Goal: Find specific page/section

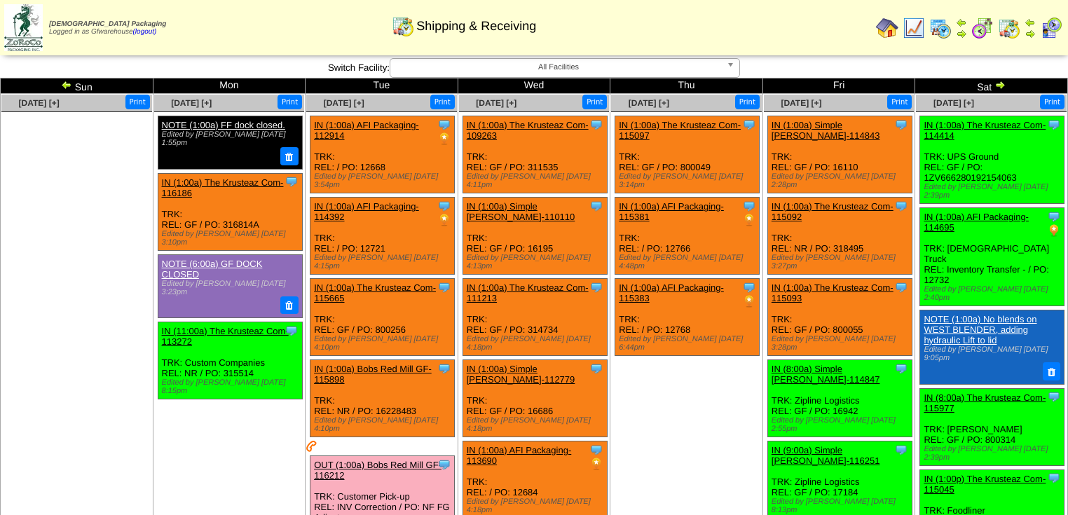
scroll to position [356, 0]
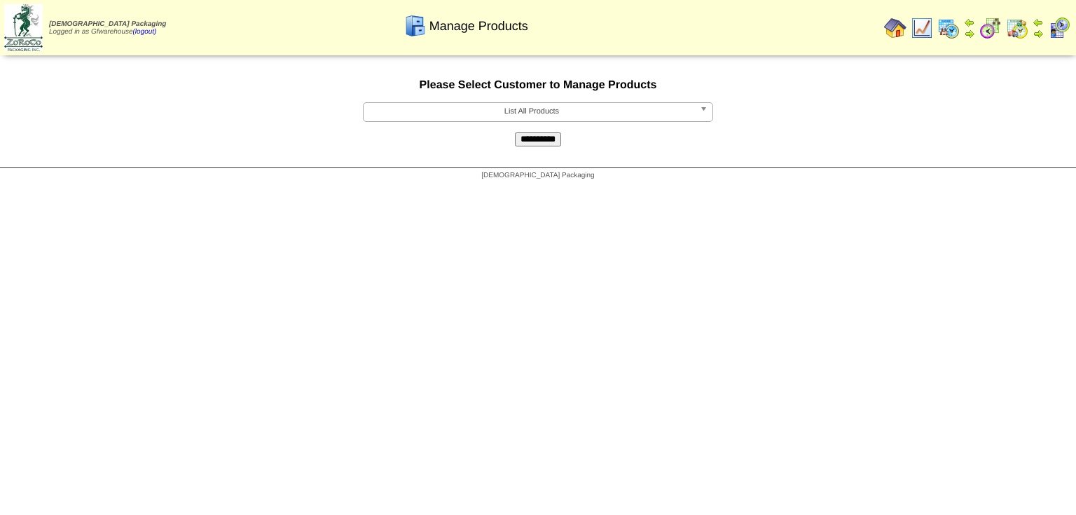
click at [704, 115] on b at bounding box center [706, 112] width 13 height 18
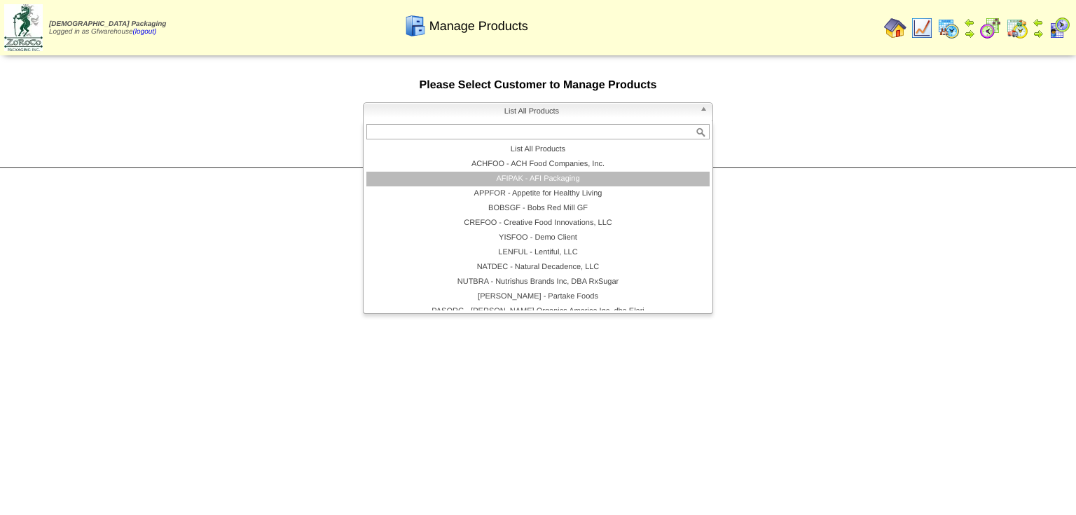
click at [537, 182] on li "AFIPAK - AFI Packaging" at bounding box center [537, 179] width 343 height 15
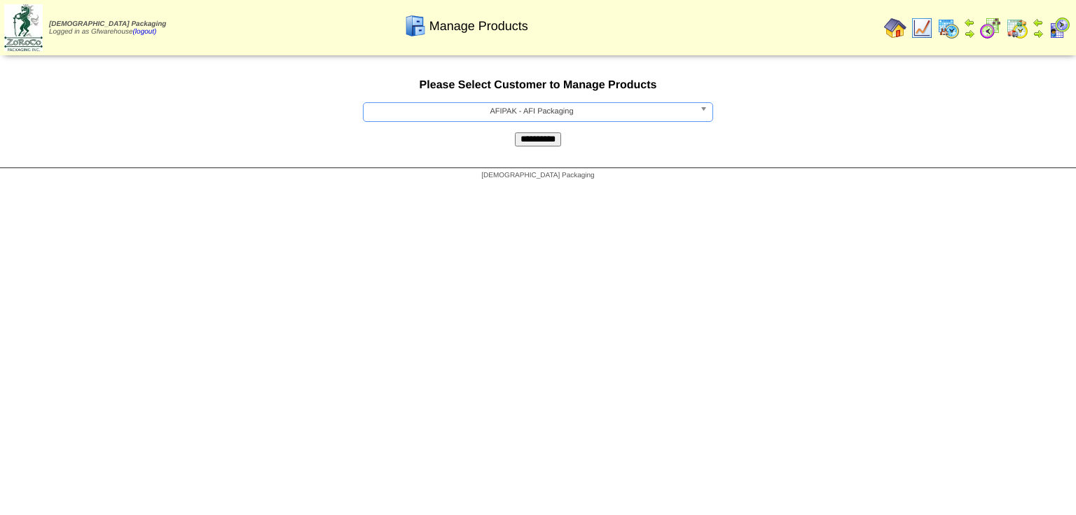
click at [544, 143] on input "**********" at bounding box center [538, 139] width 46 height 14
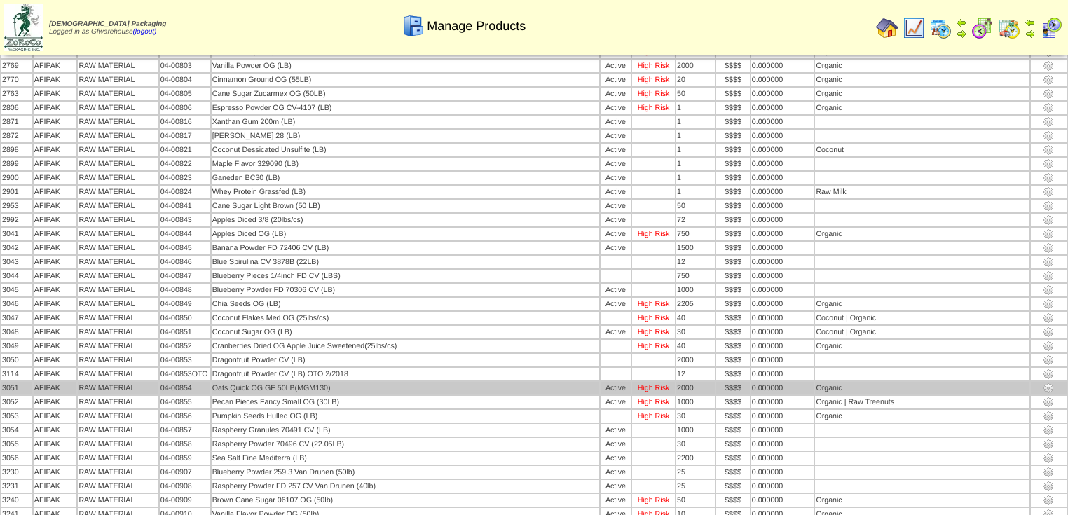
scroll to position [2377, 0]
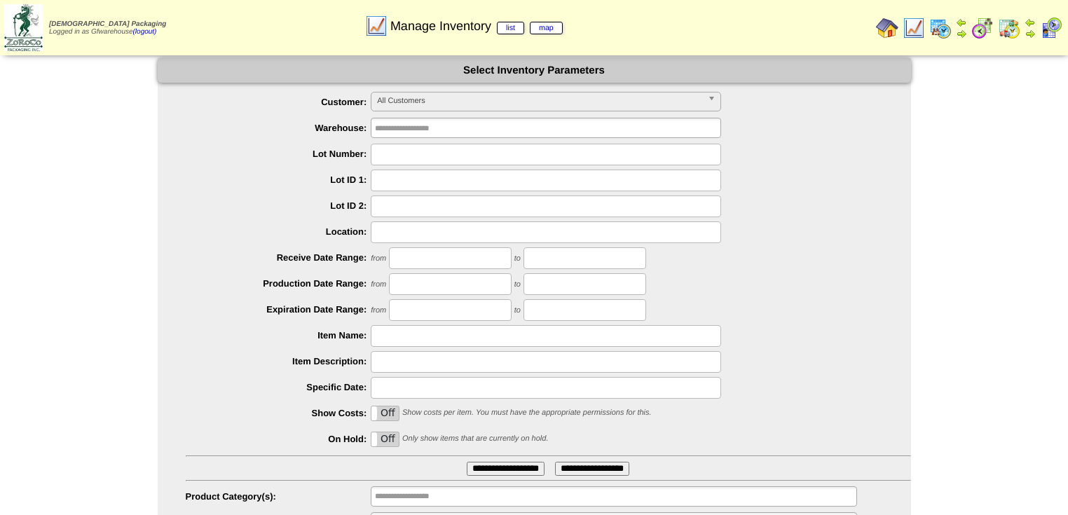
scroll to position [69, 0]
